Goal: Task Accomplishment & Management: Use online tool/utility

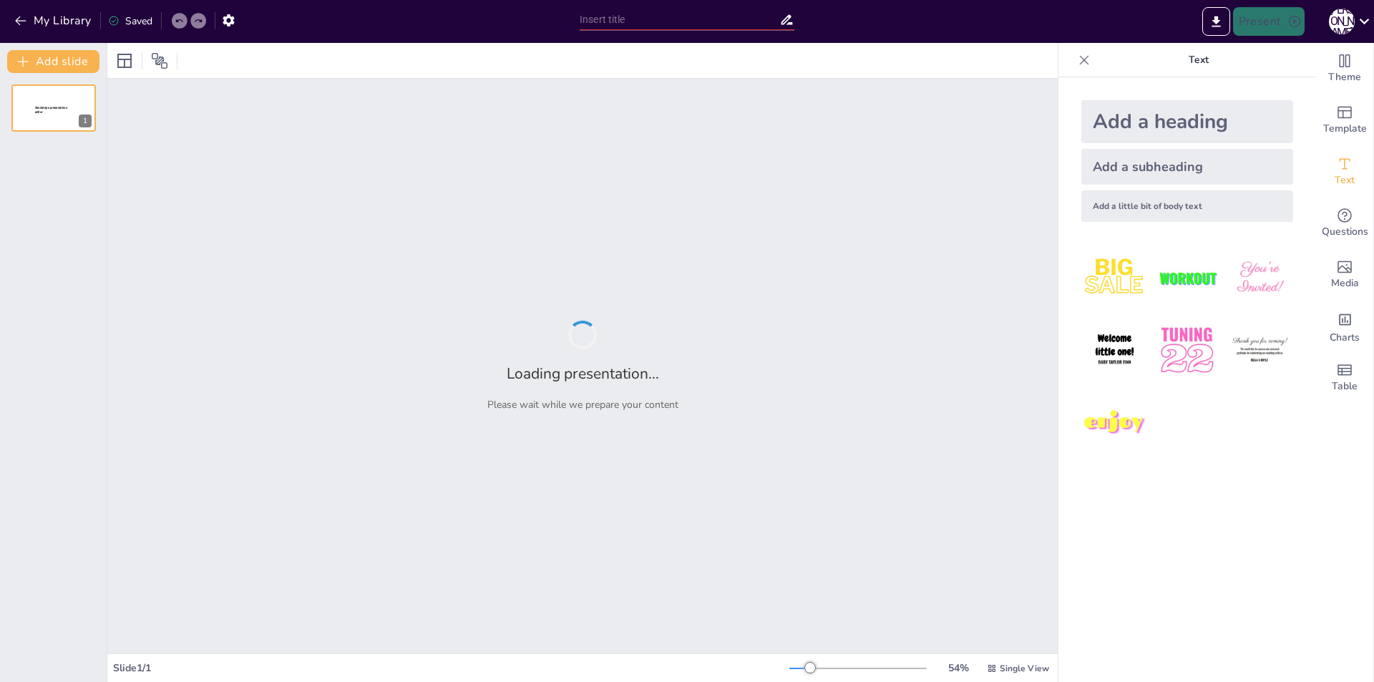
type input "Роль Повітряних сил України у забезпеченні безпеки"
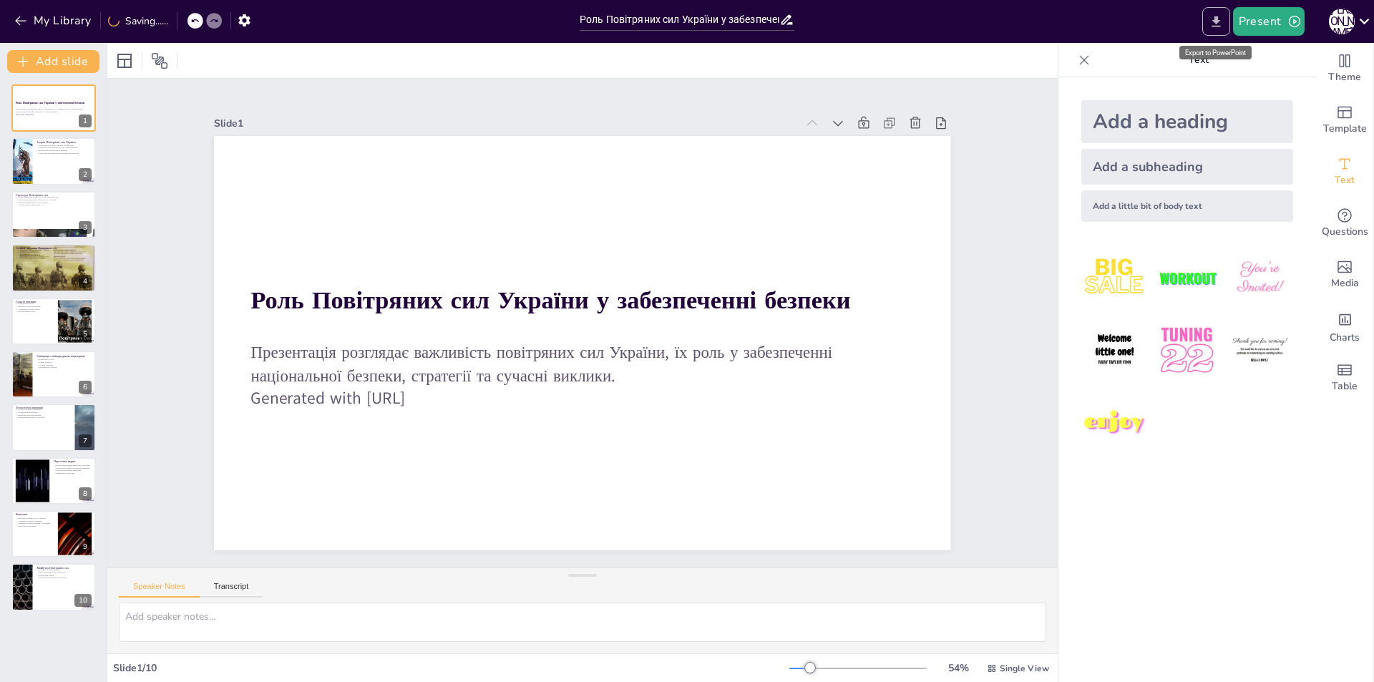
click at [1219, 23] on icon "Export to PowerPoint" at bounding box center [1216, 21] width 15 height 15
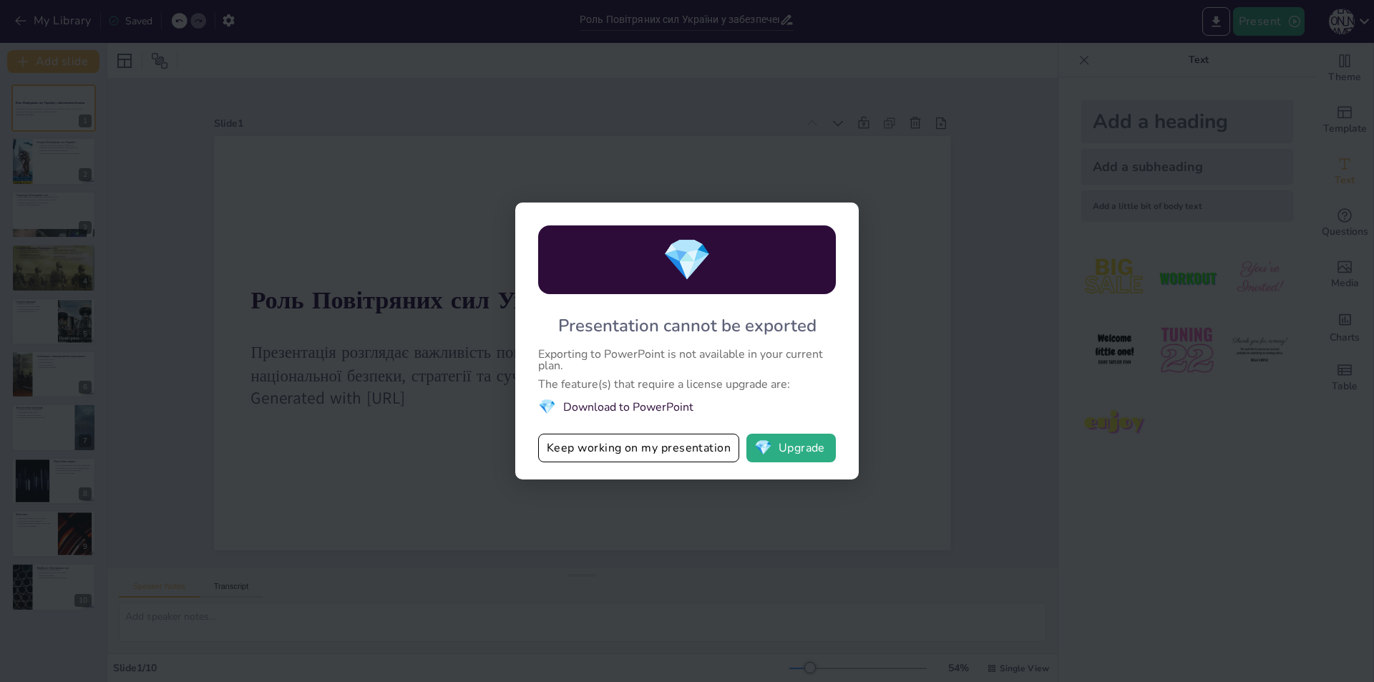
drag, startPoint x: 950, startPoint y: 341, endPoint x: 729, endPoint y: 328, distance: 221.5
click at [949, 341] on div "💎 Presentation cannot be exported Exporting to PowerPoint is not available in y…" at bounding box center [687, 341] width 1374 height 682
click at [910, 232] on div "💎 Presentation cannot be exported Exporting to PowerPoint is not available in y…" at bounding box center [687, 341] width 1374 height 682
click at [644, 449] on button "Keep working on my presentation" at bounding box center [638, 448] width 201 height 29
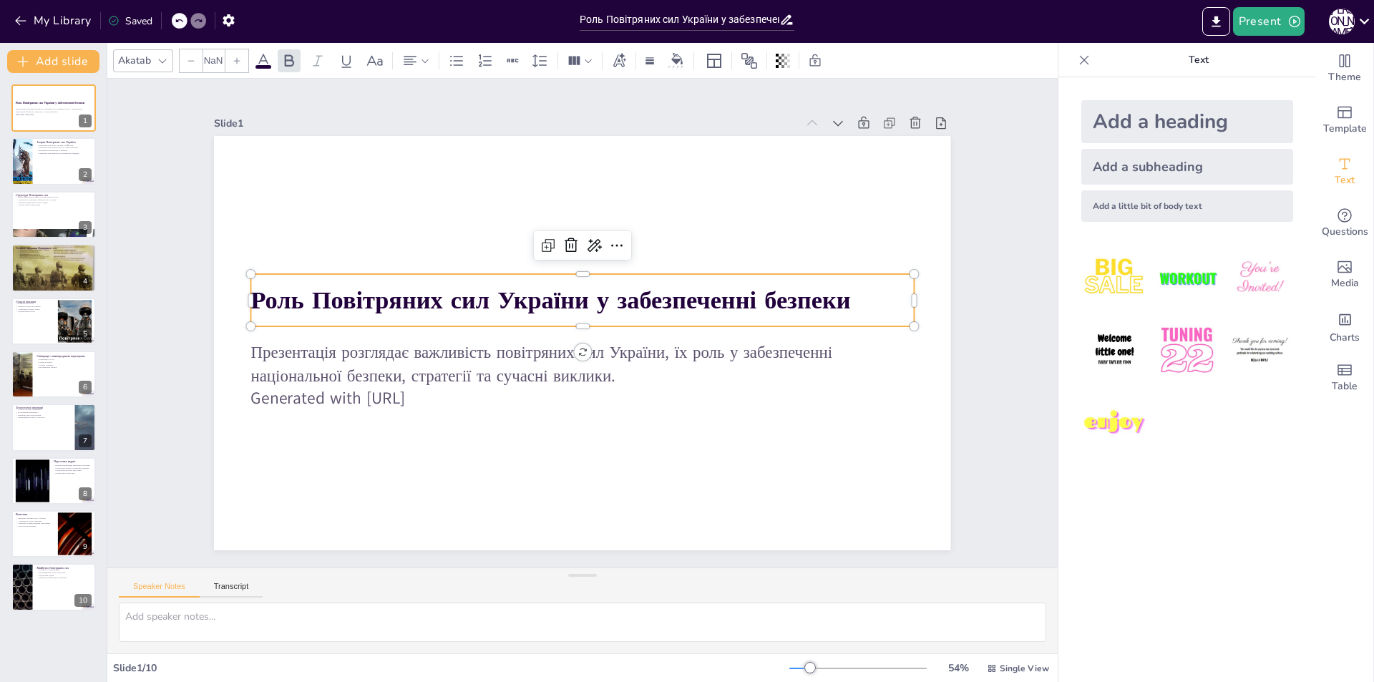
type input "48"
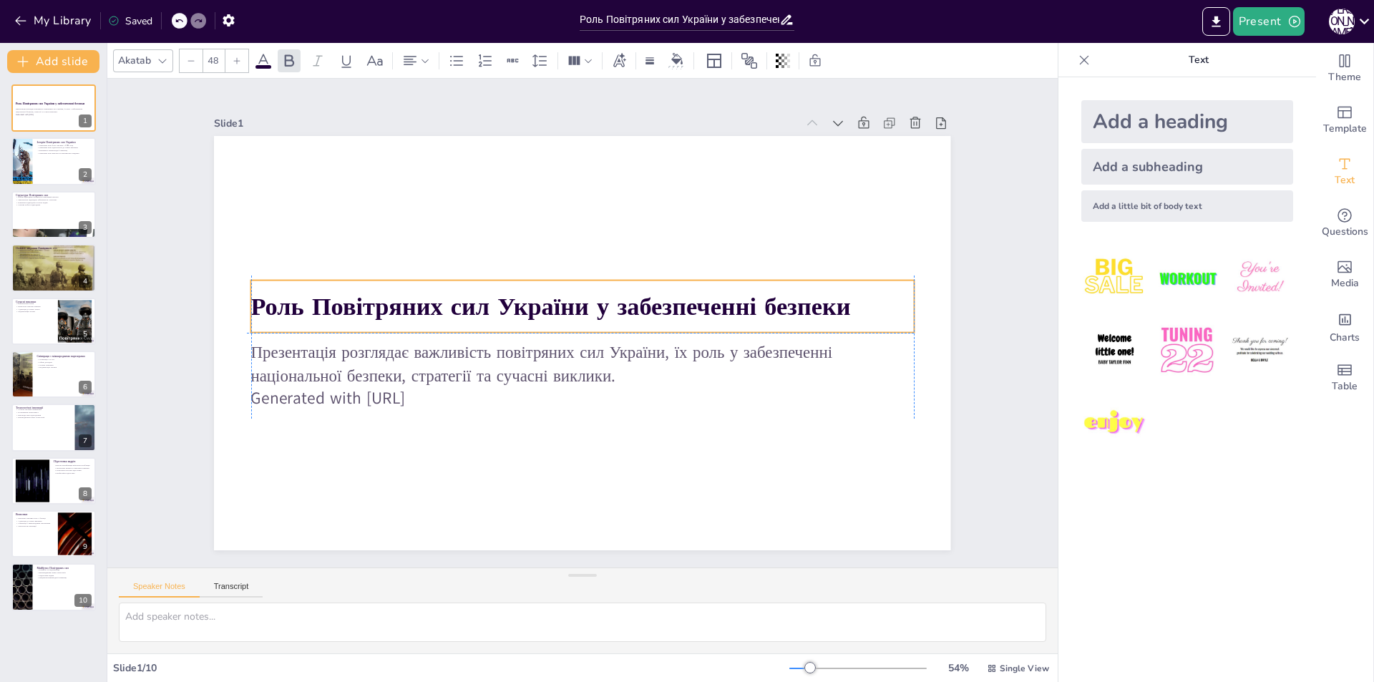
click at [251, 308] on strong "Роль Повітряних сил України у забезпеченні безпеки" at bounding box center [551, 307] width 600 height 34
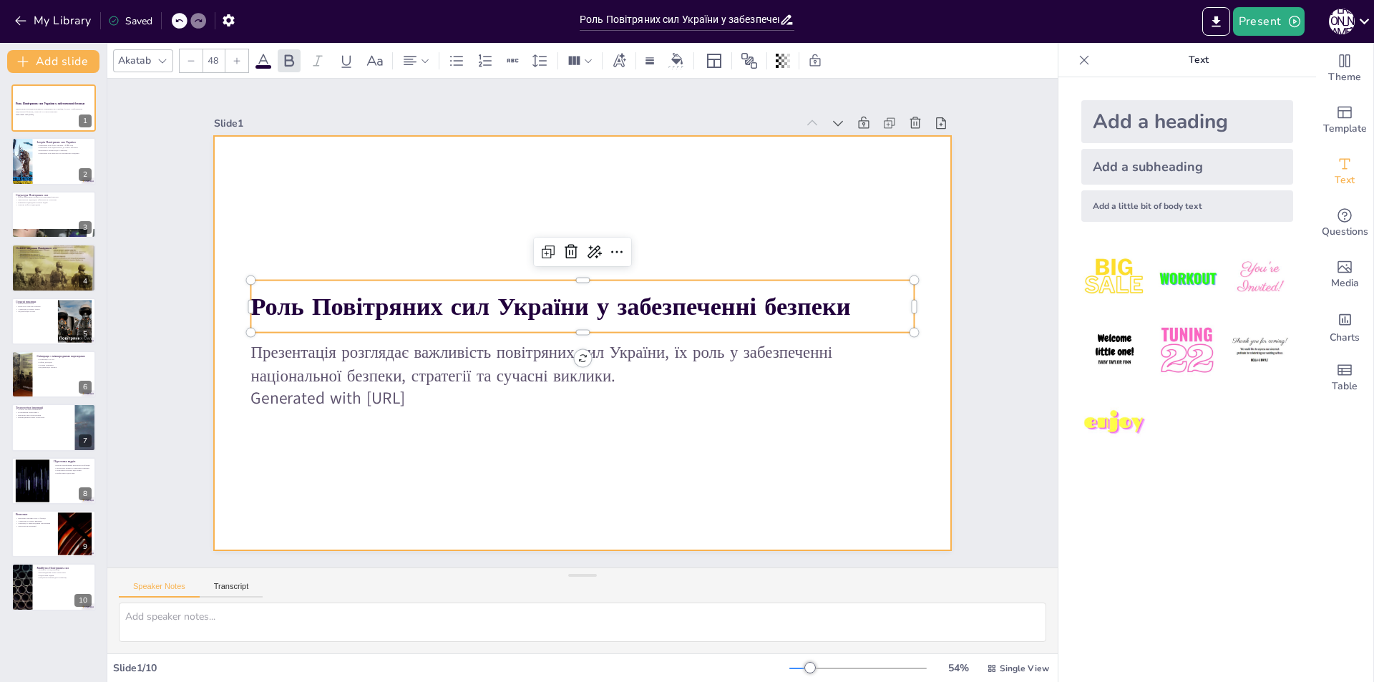
click at [711, 198] on div at bounding box center [582, 343] width 736 height 414
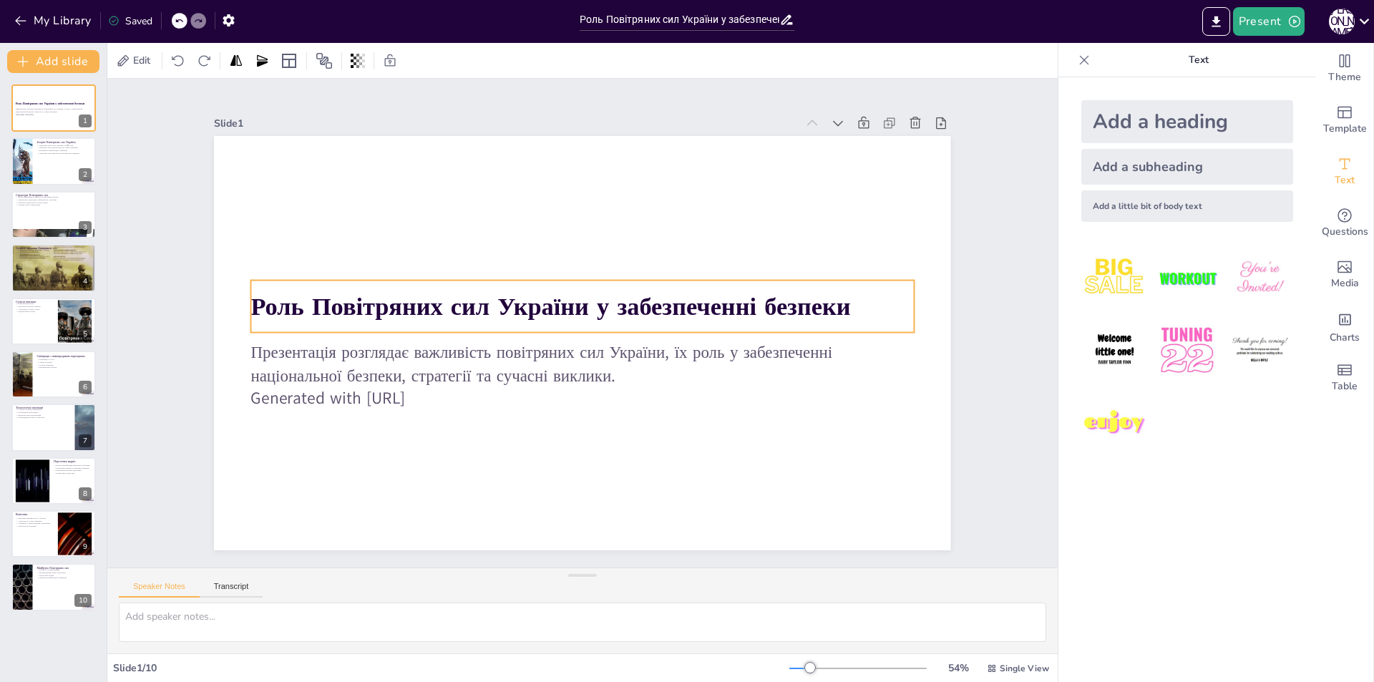
click at [273, 293] on strong "Роль Повітряних сил України у забезпеченні безпеки" at bounding box center [551, 307] width 600 height 34
click at [251, 302] on strong "Роль Повітряних сил України у забезпеченні безпеки" at bounding box center [551, 307] width 600 height 34
click at [608, 243] on icon at bounding box center [616, 251] width 17 height 17
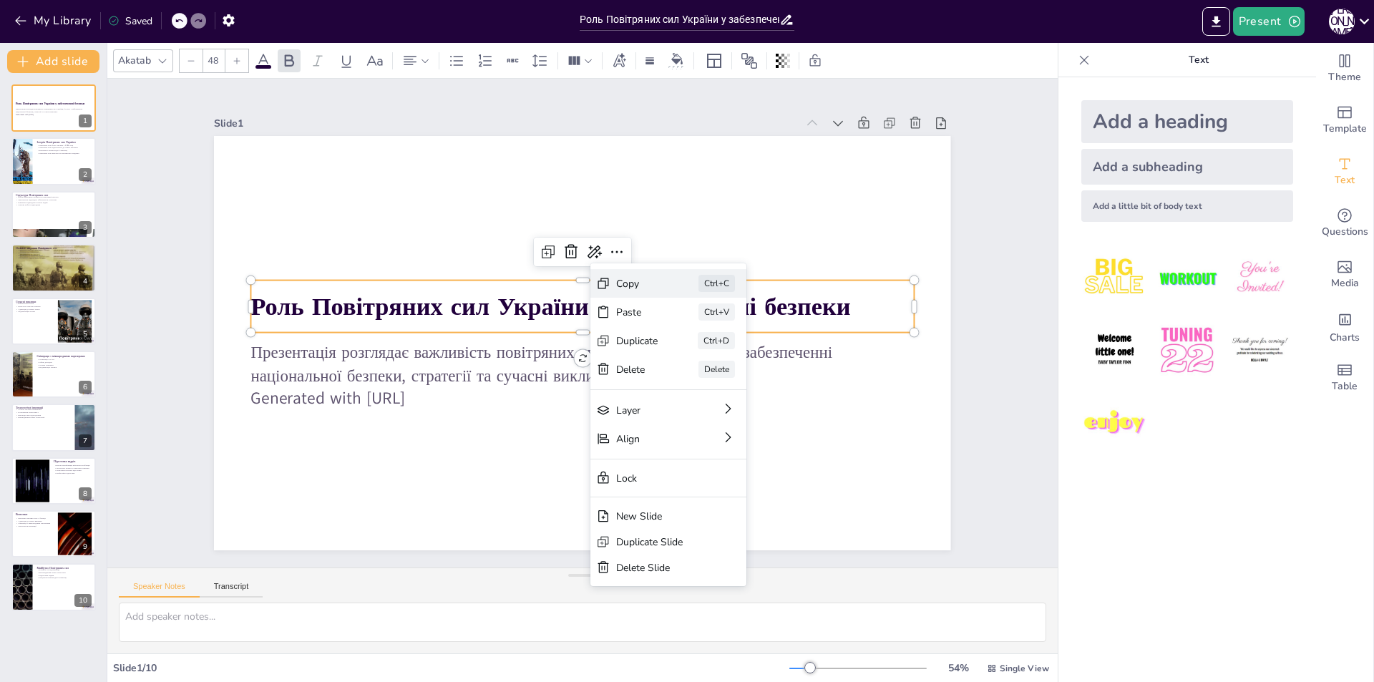
click at [684, 371] on div "Copy Ctrl+C" at bounding box center [763, 401] width 159 height 60
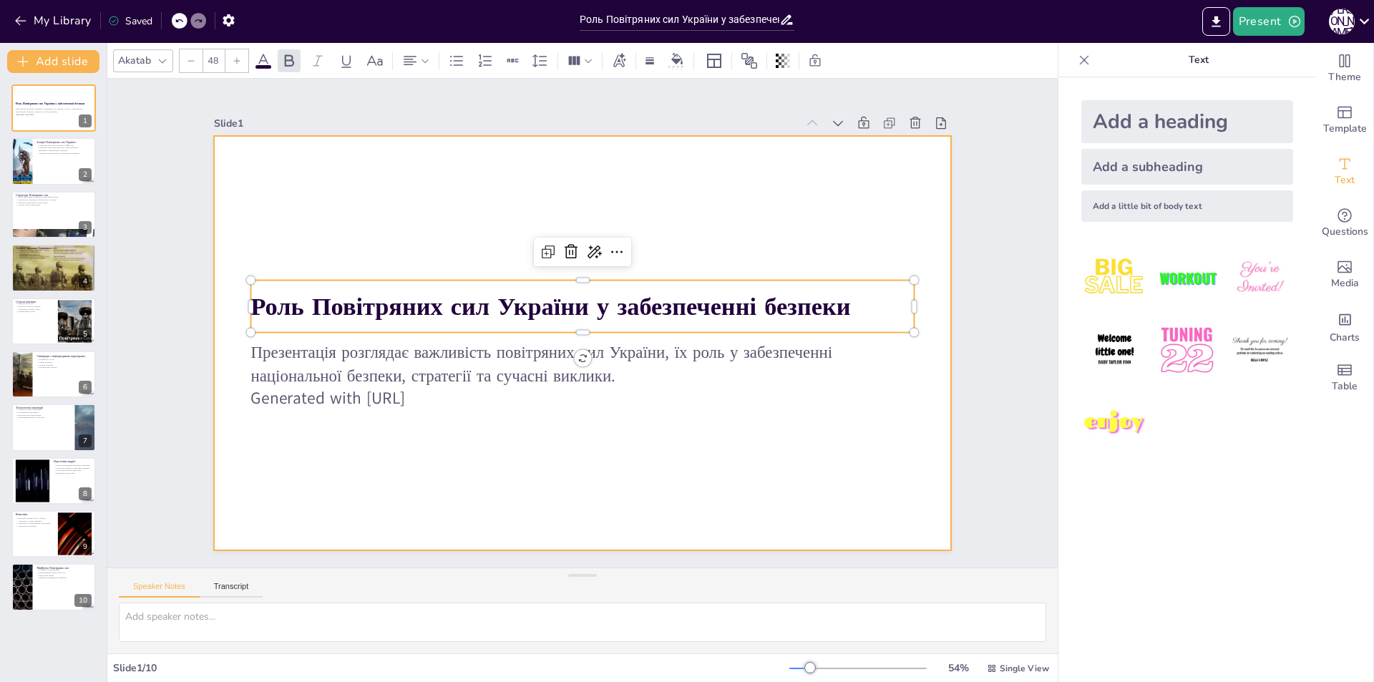
click at [684, 192] on div at bounding box center [582, 343] width 736 height 414
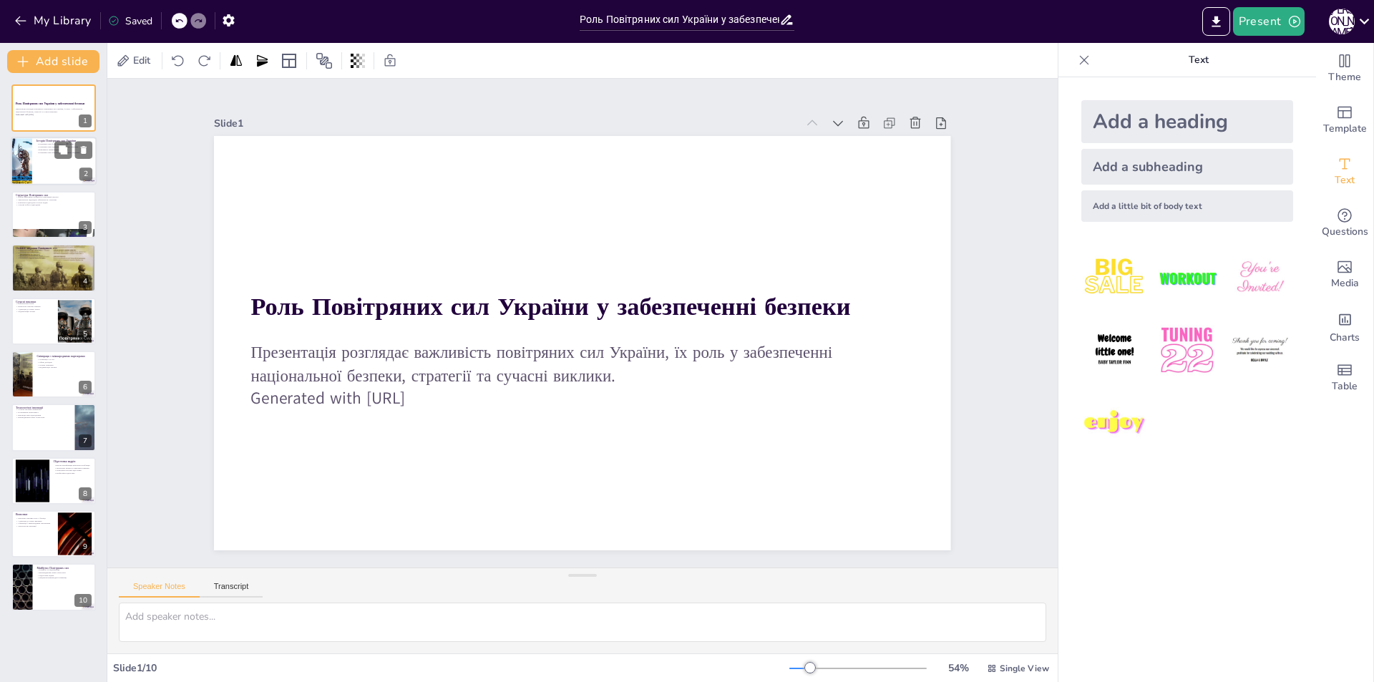
click at [36, 172] on div at bounding box center [54, 161] width 86 height 49
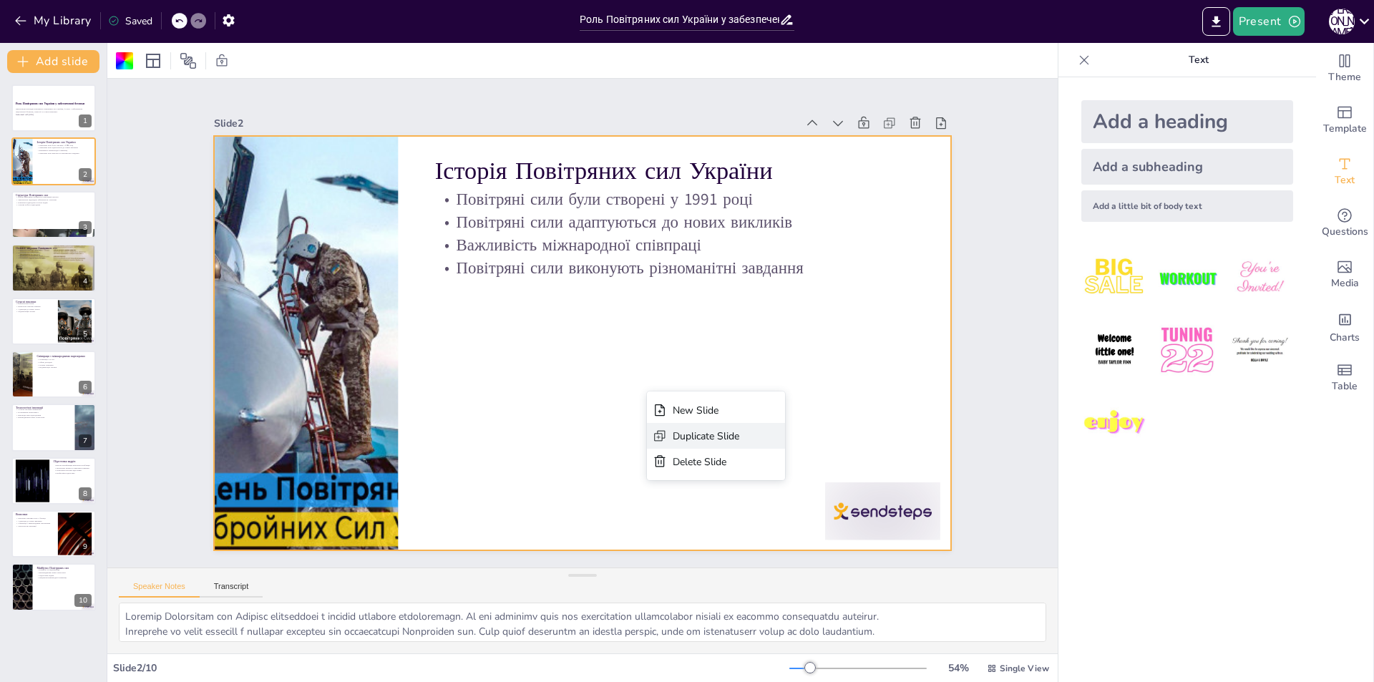
click at [732, 519] on div "Duplicate Slide" at bounding box center [802, 539] width 140 height 40
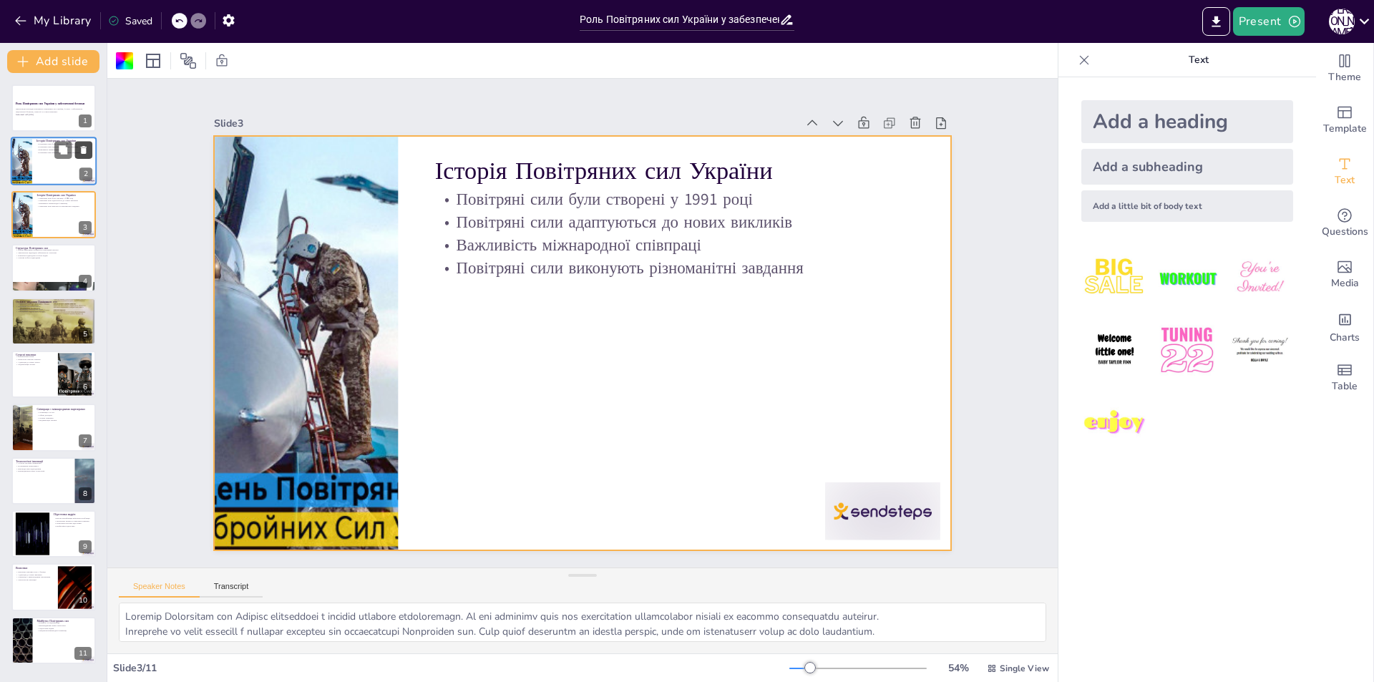
click at [84, 154] on icon at bounding box center [84, 151] width 6 height 8
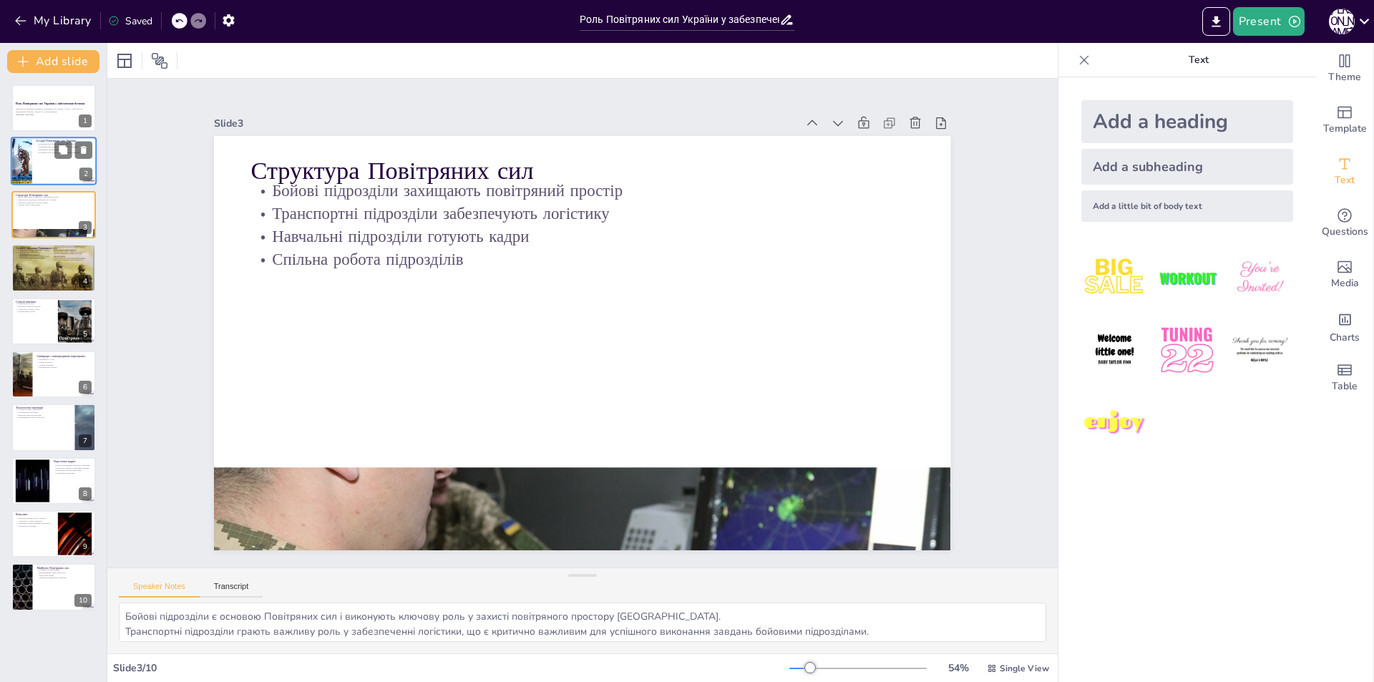
click at [49, 152] on p "Повітряні сили виконують різноманітні завдання" at bounding box center [64, 152] width 56 height 3
type textarea "Loremip Dolorsitam con Adipisc elitseddoei t incidid utlabore etdoloremagn. Al …"
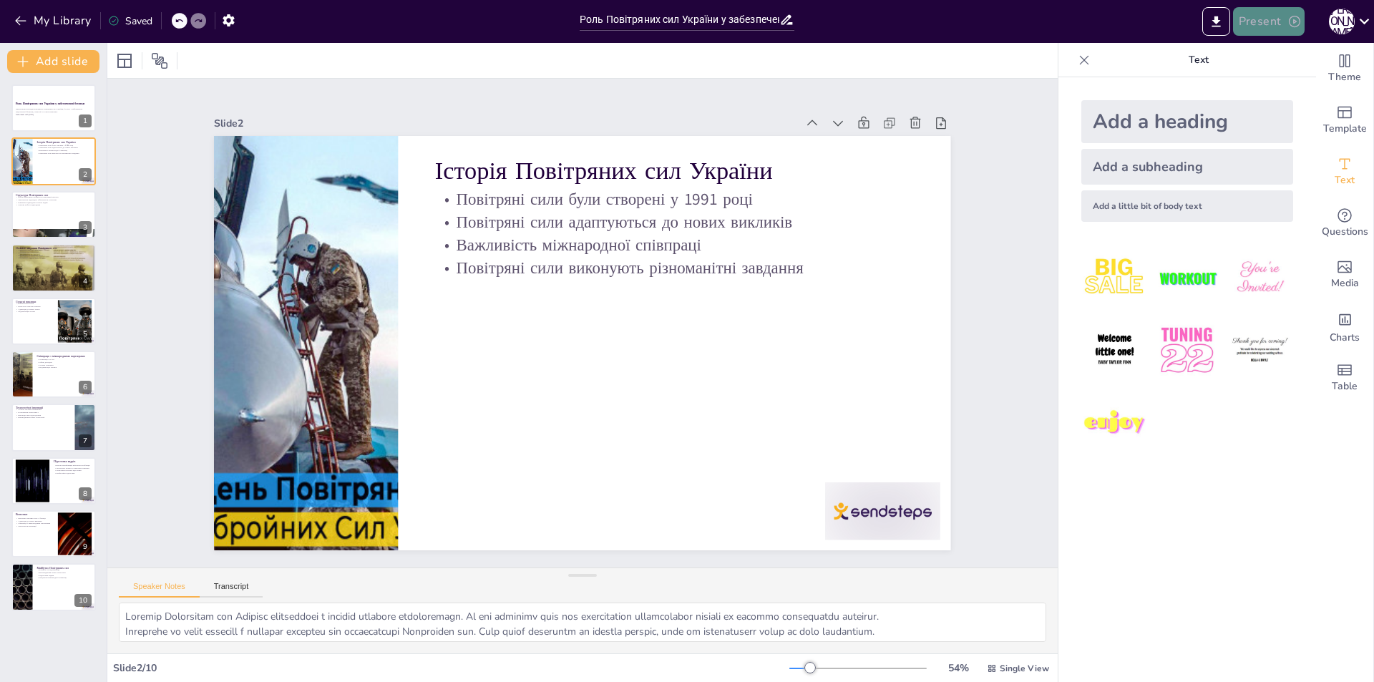
click at [1297, 22] on icon "button" at bounding box center [1294, 21] width 14 height 14
click at [972, 13] on div at bounding box center [687, 341] width 1374 height 682
